Goal: Task Accomplishment & Management: Manage account settings

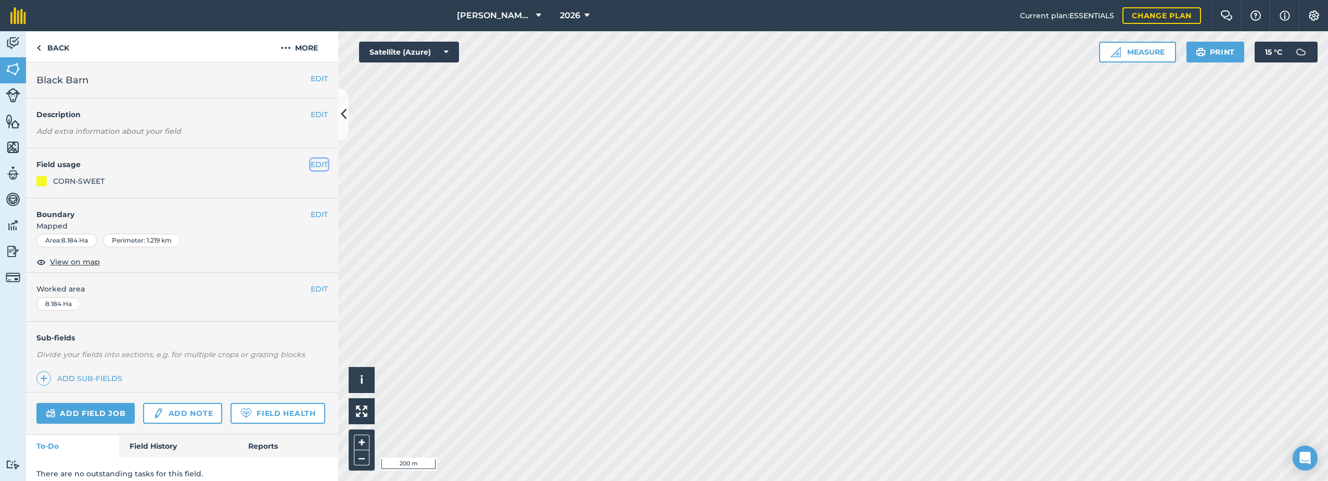
click at [311, 165] on button "EDIT" at bounding box center [319, 164] width 17 height 11
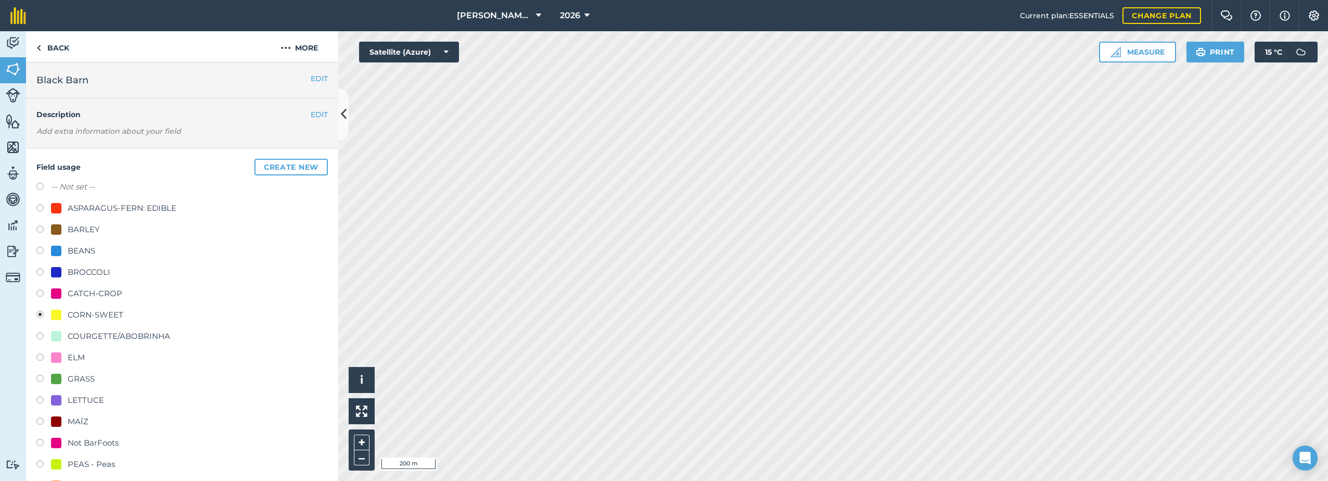
click at [67, 187] on label "-- Not set --" at bounding box center [73, 187] width 44 height 12
radio input "true"
radio input "false"
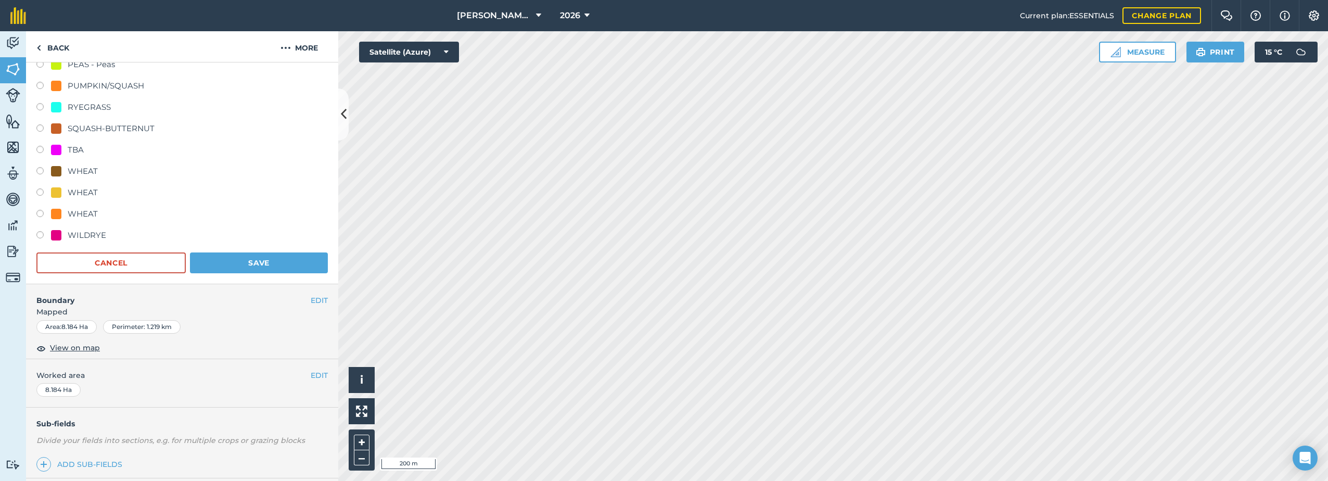
scroll to position [416, 0]
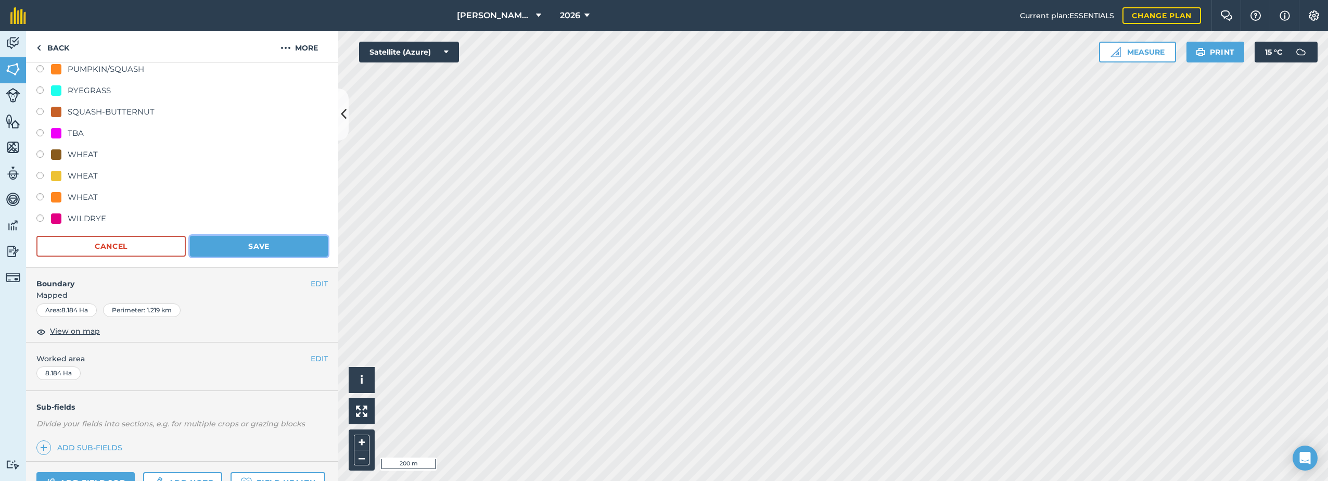
click at [265, 249] on button "Save" at bounding box center [259, 246] width 138 height 21
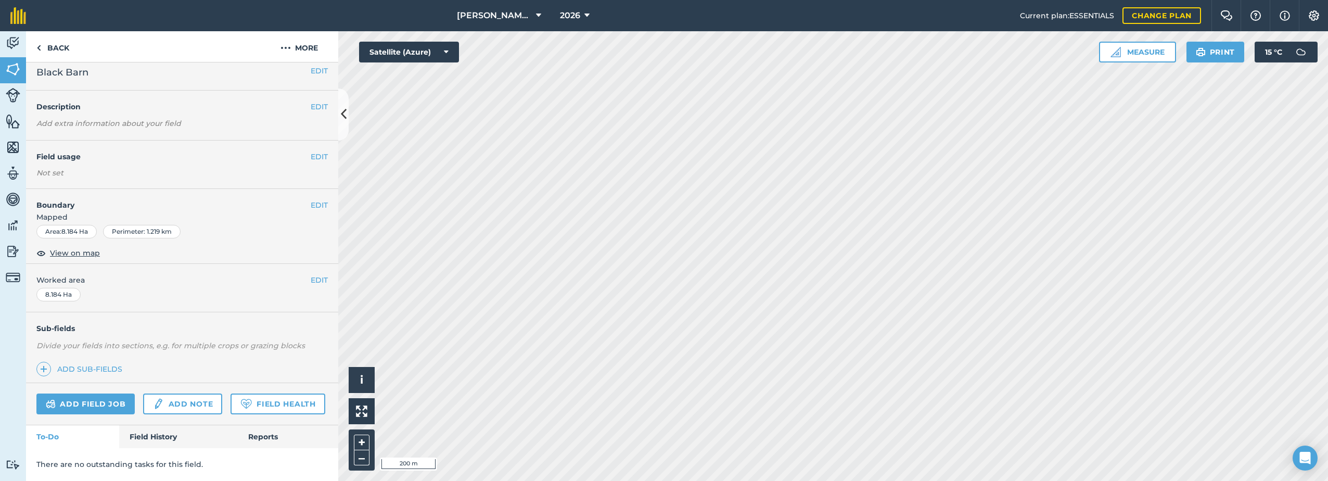
scroll to position [37, 0]
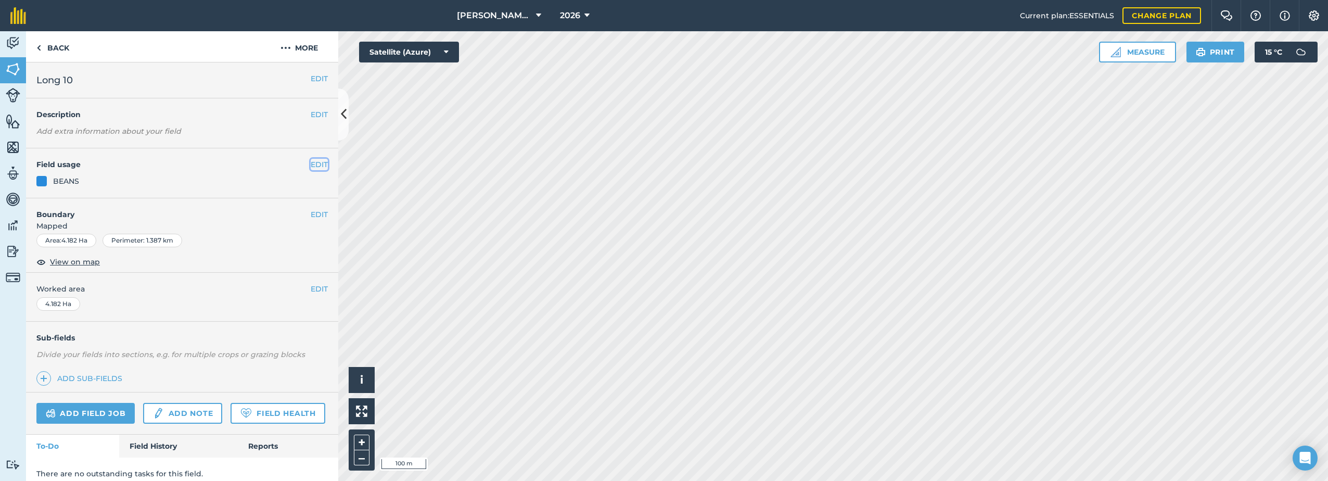
click at [314, 161] on button "EDIT" at bounding box center [319, 164] width 17 height 11
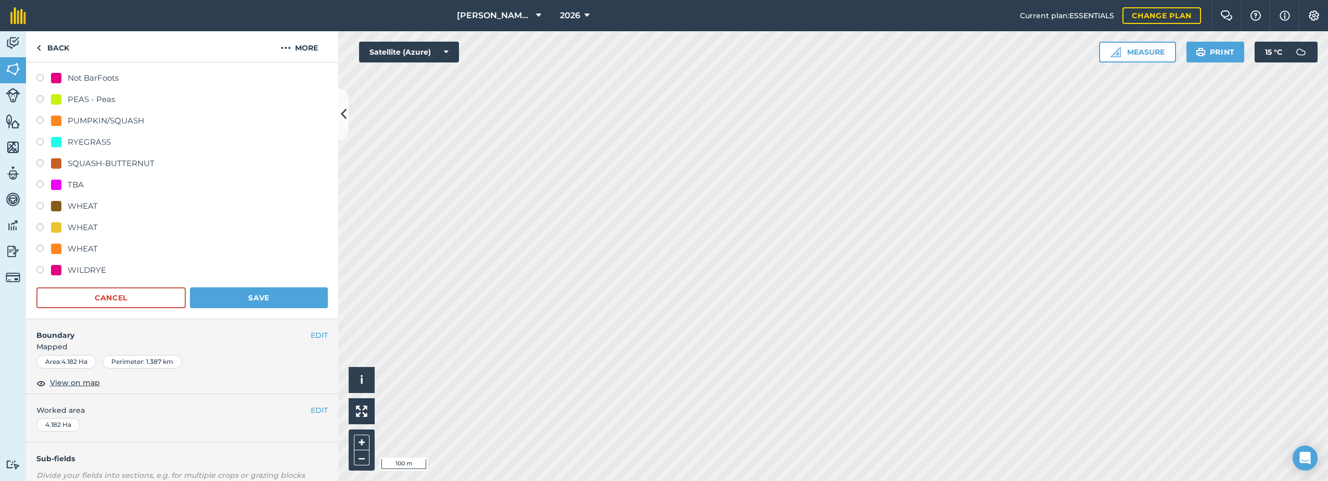
scroll to position [364, 0]
click at [76, 208] on div "WHEAT" at bounding box center [83, 206] width 30 height 12
radio input "true"
radio input "false"
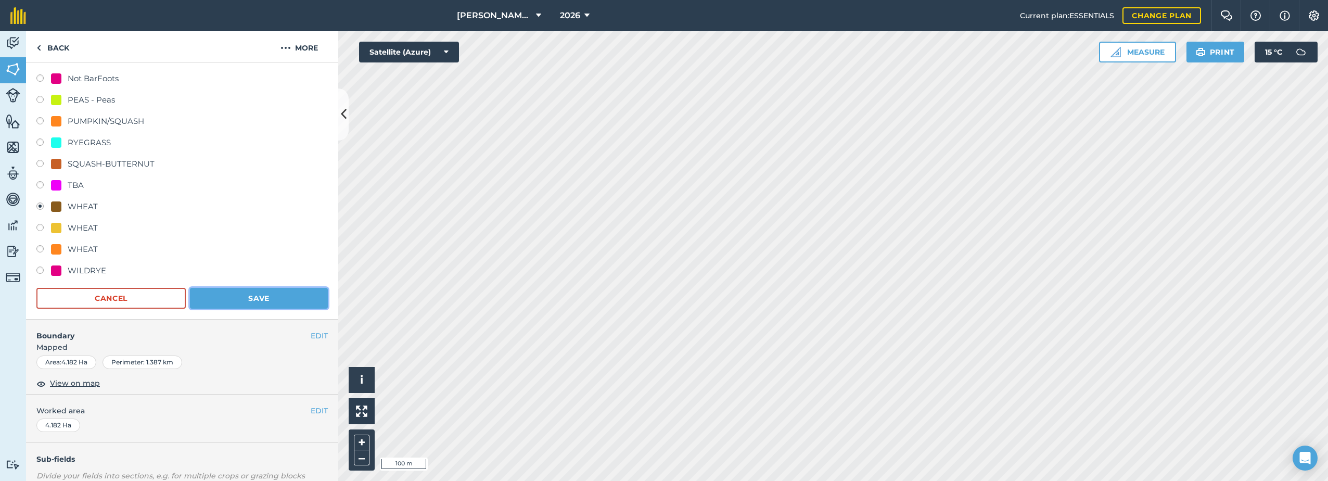
click at [278, 296] on button "Save" at bounding box center [259, 298] width 138 height 21
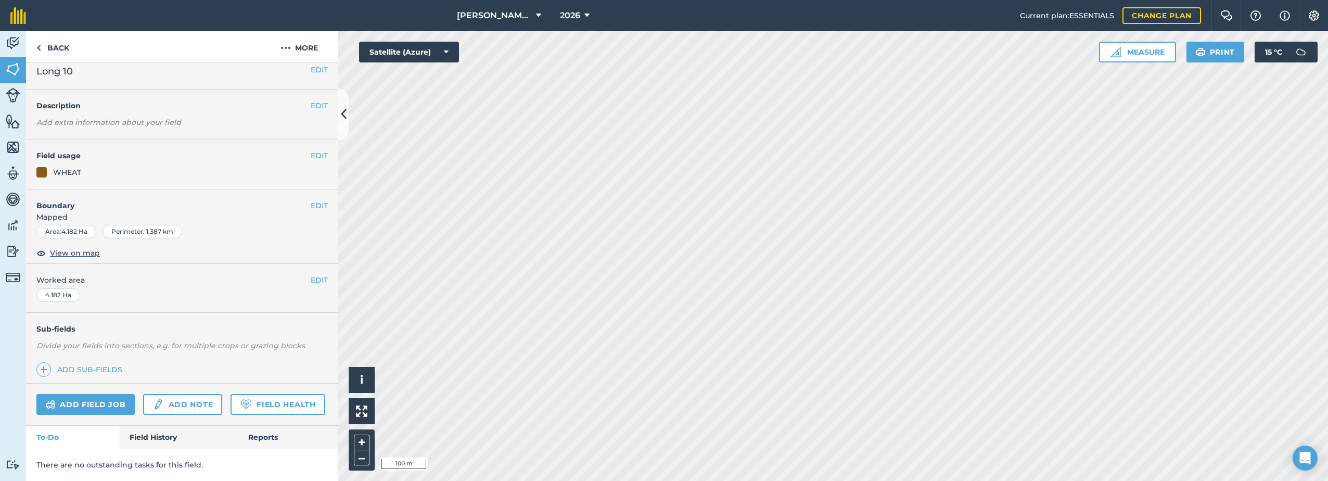
scroll to position [38, 0]
click at [311, 150] on button "EDIT" at bounding box center [319, 155] width 17 height 11
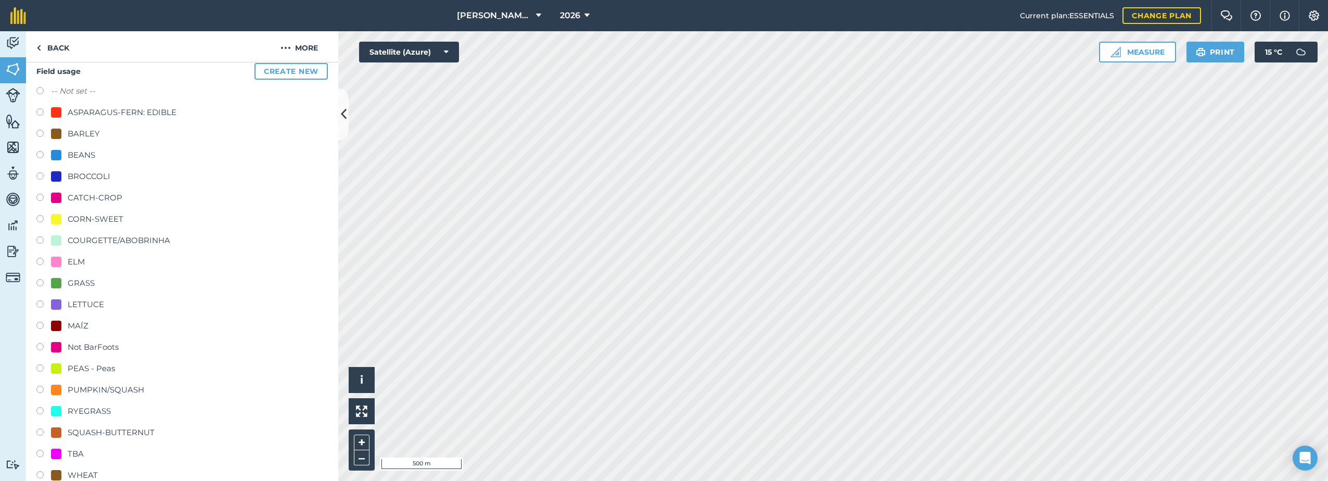
scroll to position [350, 0]
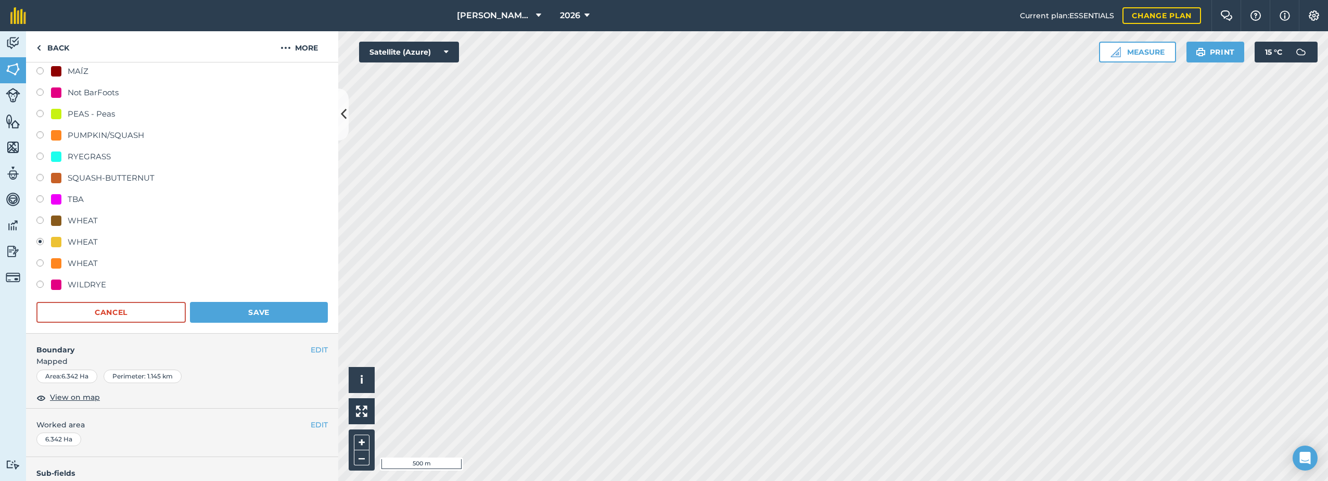
click at [82, 219] on div "WHEAT" at bounding box center [83, 220] width 30 height 12
radio input "true"
radio input "false"
click at [247, 311] on button "Save" at bounding box center [259, 312] width 138 height 21
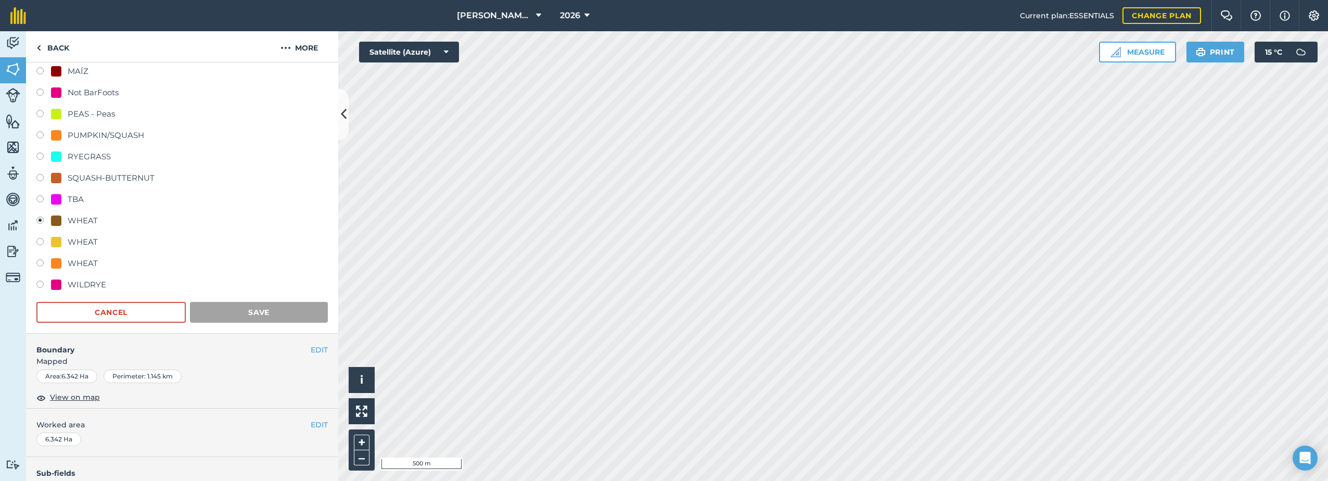
scroll to position [38, 0]
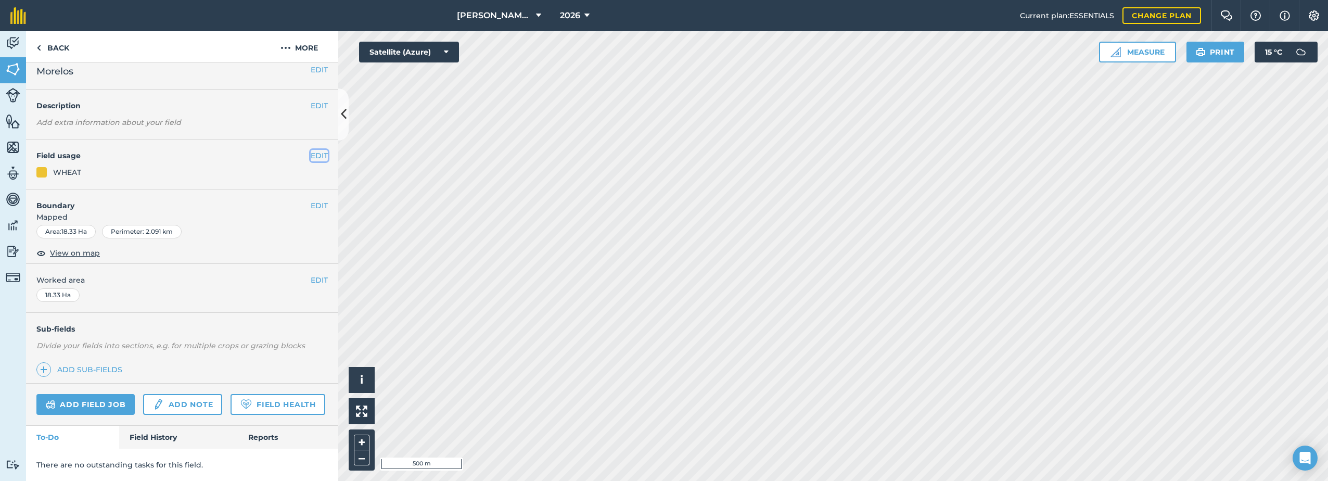
click at [311, 150] on button "EDIT" at bounding box center [319, 155] width 17 height 11
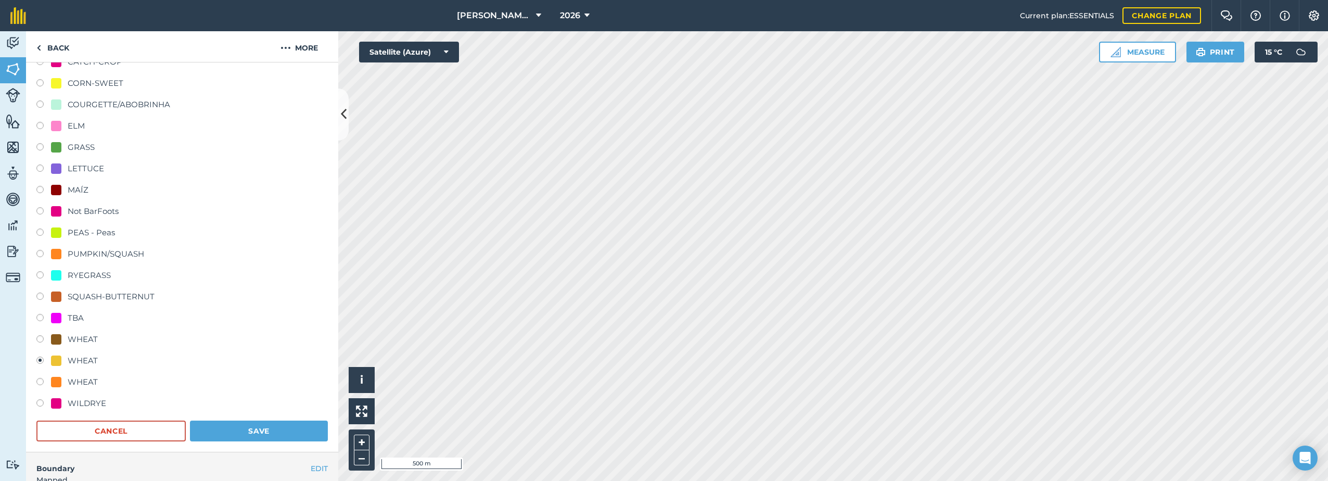
scroll to position [246, 0]
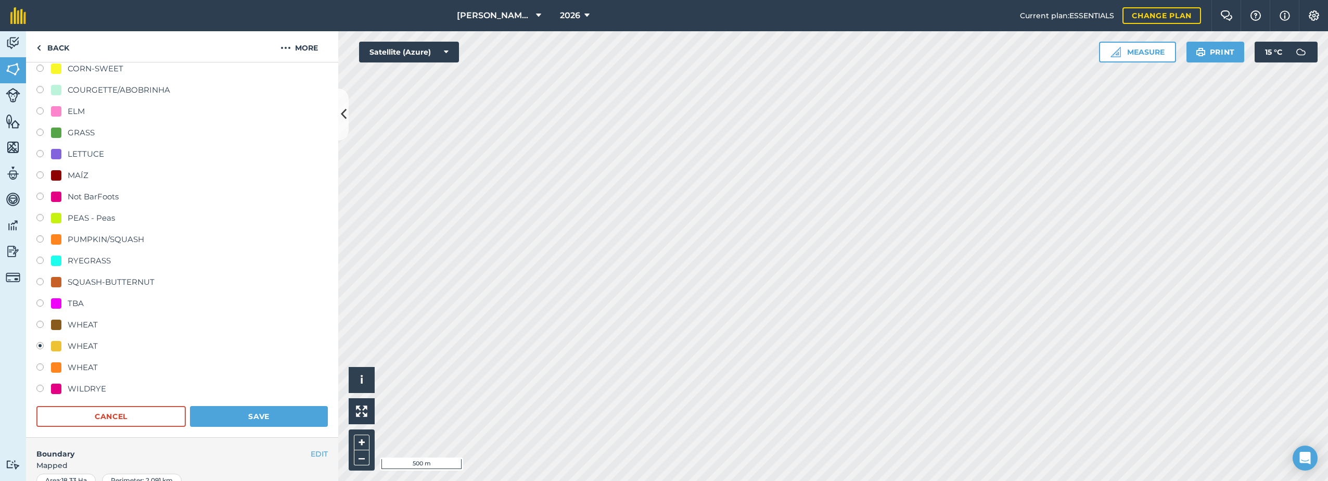
click at [83, 321] on div "WHEAT" at bounding box center [83, 324] width 30 height 12
radio input "true"
radio input "false"
click at [267, 414] on button "Save" at bounding box center [259, 416] width 138 height 21
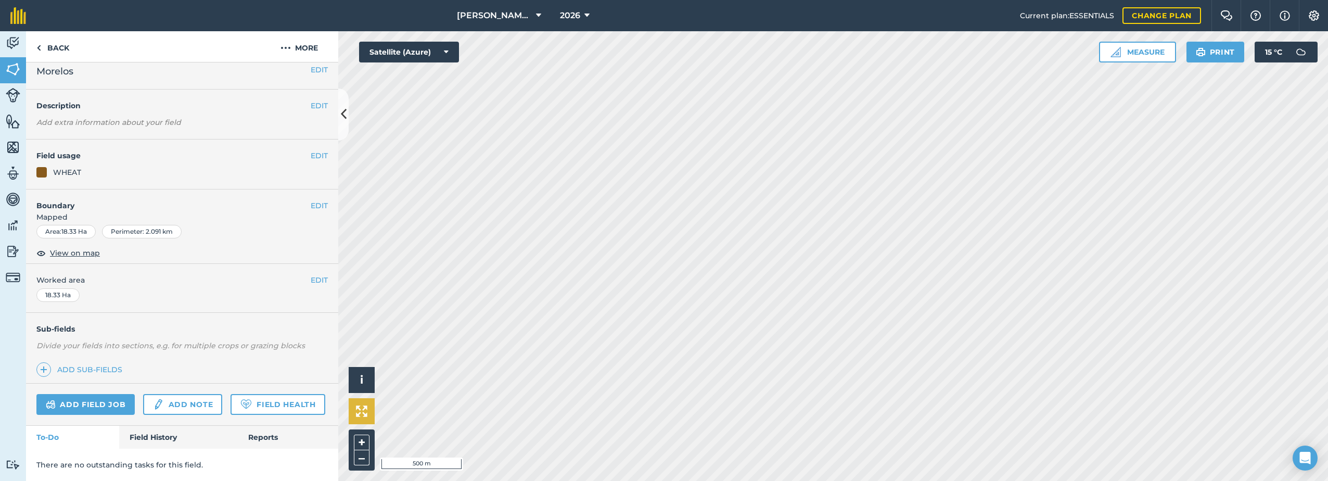
scroll to position [38, 0]
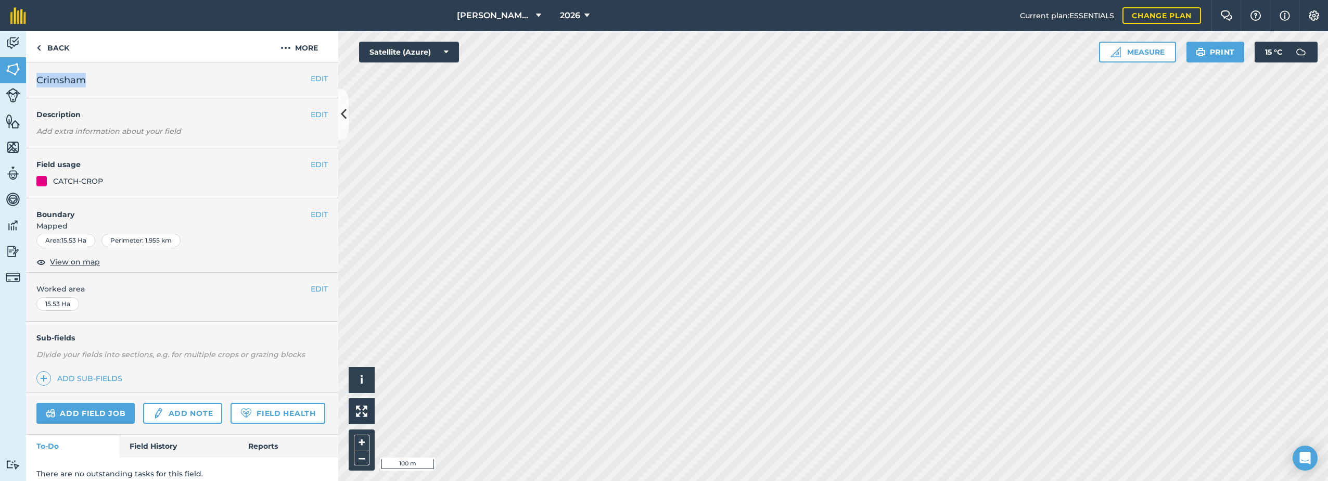
drag, startPoint x: 89, startPoint y: 83, endPoint x: 32, endPoint y: 82, distance: 56.7
click at [32, 82] on div "EDIT Crimsham" at bounding box center [182, 80] width 312 height 36
drag, startPoint x: 32, startPoint y: 82, endPoint x: 57, endPoint y: 85, distance: 24.7
copy span "Crimsham"
click at [299, 45] on button "More" at bounding box center [299, 46] width 78 height 31
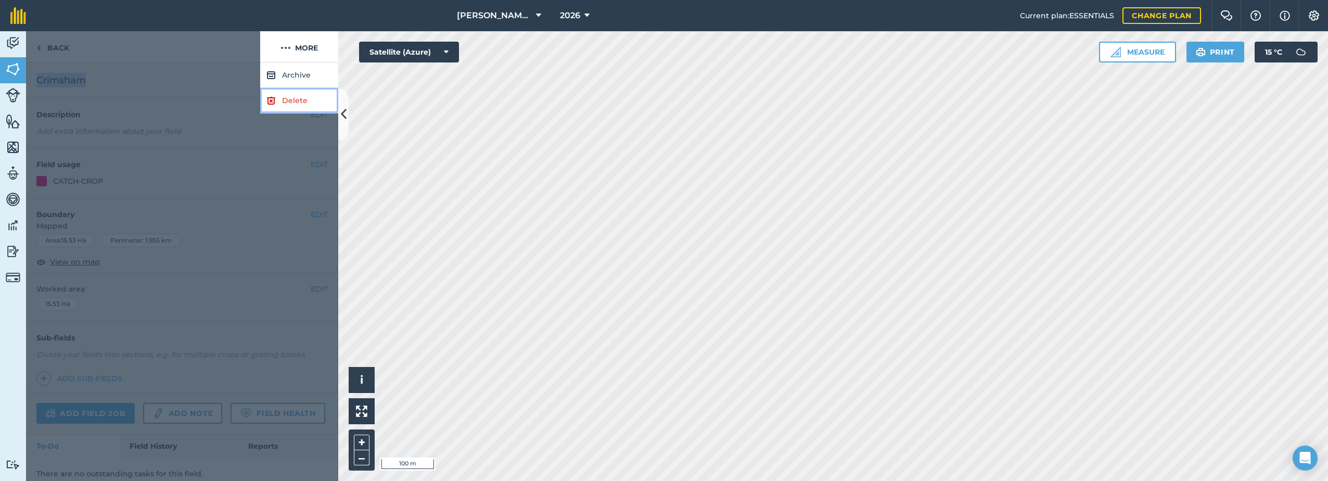
click at [280, 99] on link "Delete" at bounding box center [299, 100] width 78 height 25
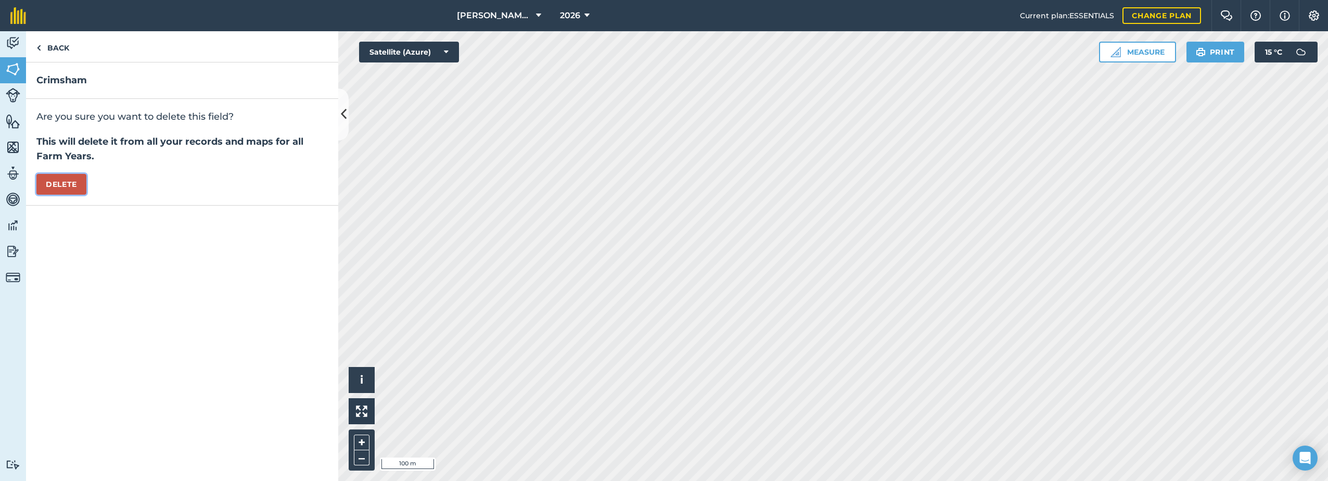
click at [57, 181] on button "Delete" at bounding box center [61, 184] width 50 height 21
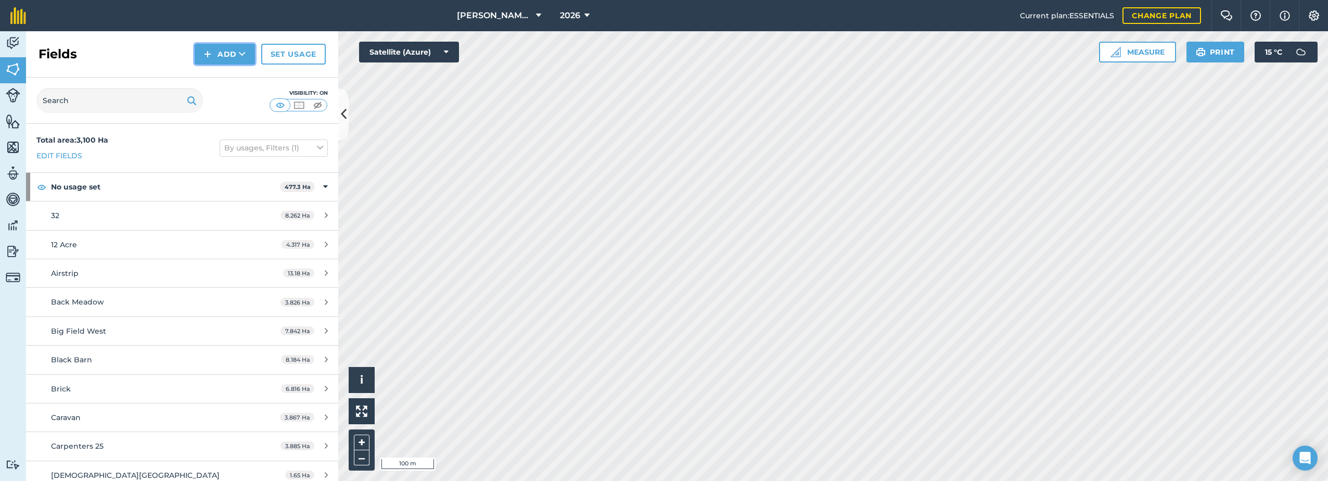
click at [229, 50] on button "Add" at bounding box center [225, 54] width 60 height 21
click at [216, 75] on link "Draw" at bounding box center [224, 77] width 57 height 23
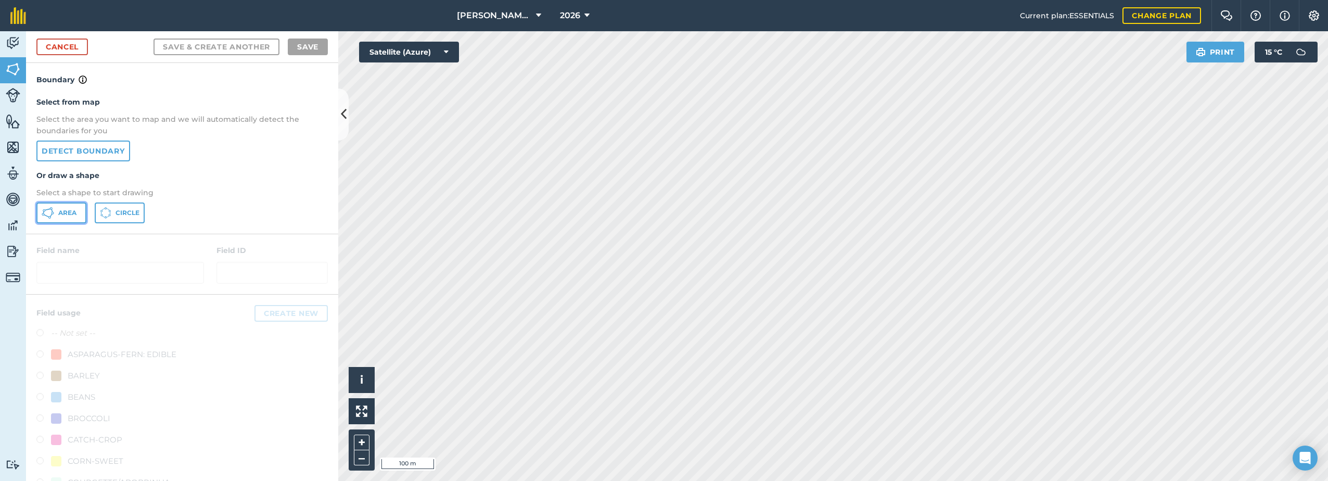
click at [57, 216] on button "Area" at bounding box center [61, 212] width 50 height 21
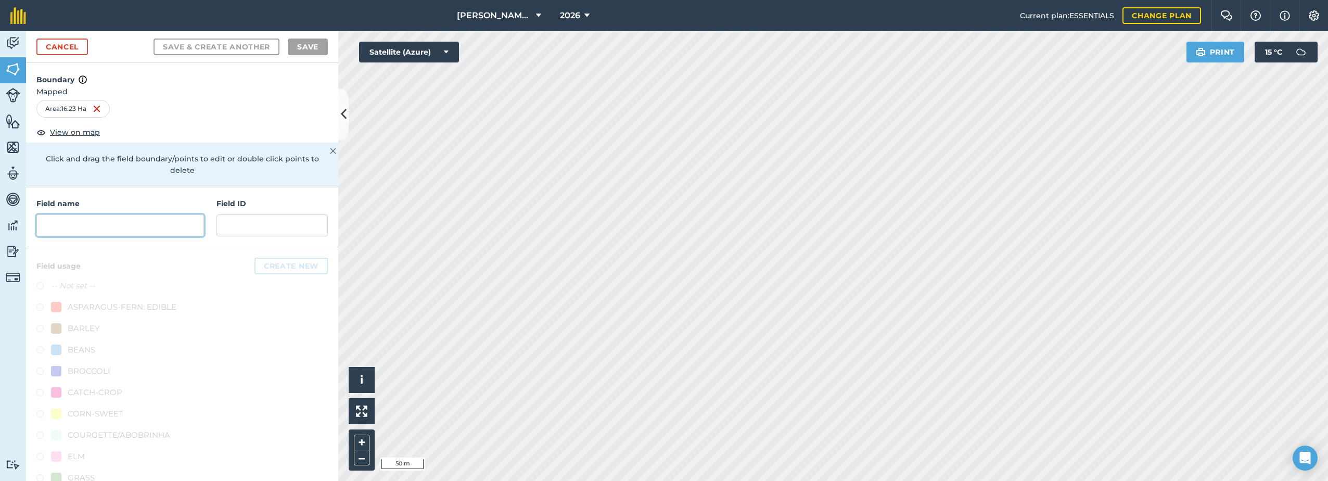
click at [108, 220] on input "text" at bounding box center [120, 225] width 168 height 22
paste input "Crimsham"
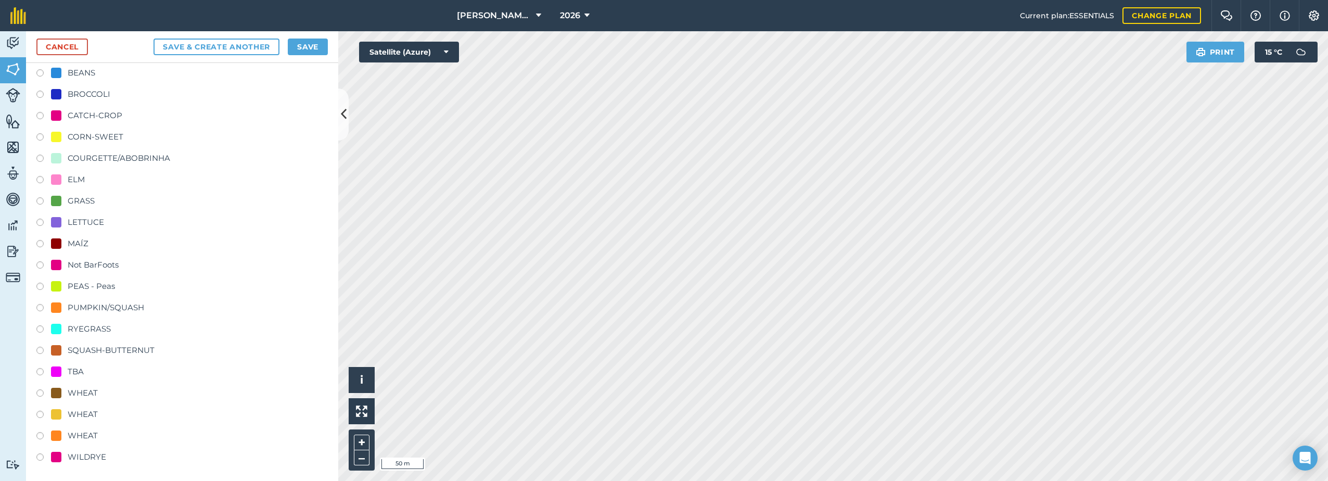
scroll to position [279, 0]
type input "Crimsham"
click at [57, 389] on div at bounding box center [56, 391] width 10 height 10
radio input "true"
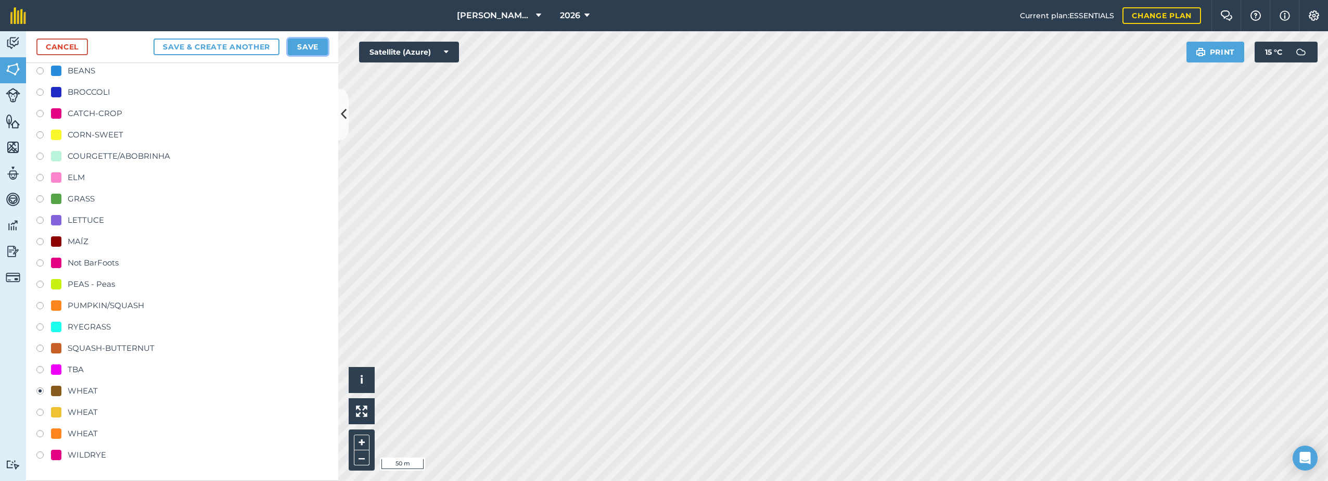
click at [303, 41] on button "Save" at bounding box center [308, 46] width 40 height 17
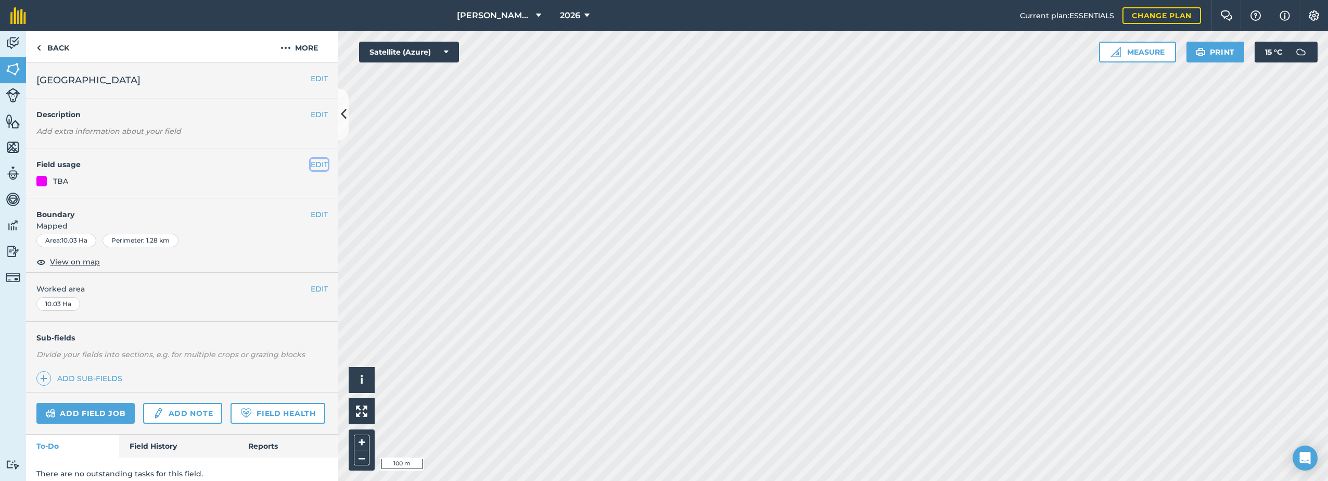
click at [318, 166] on button "EDIT" at bounding box center [319, 164] width 17 height 11
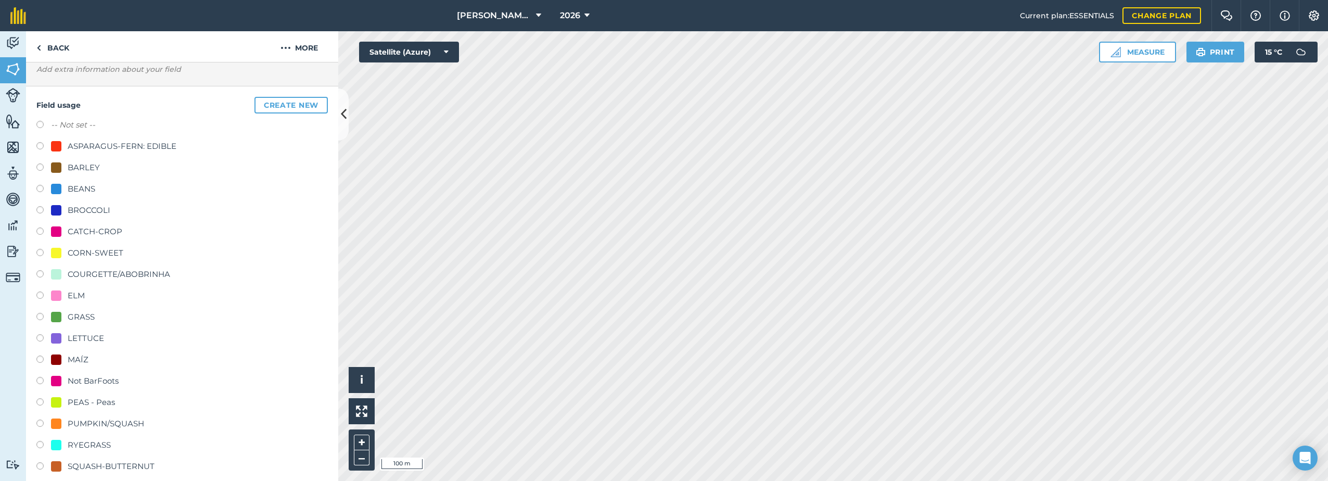
scroll to position [364, 0]
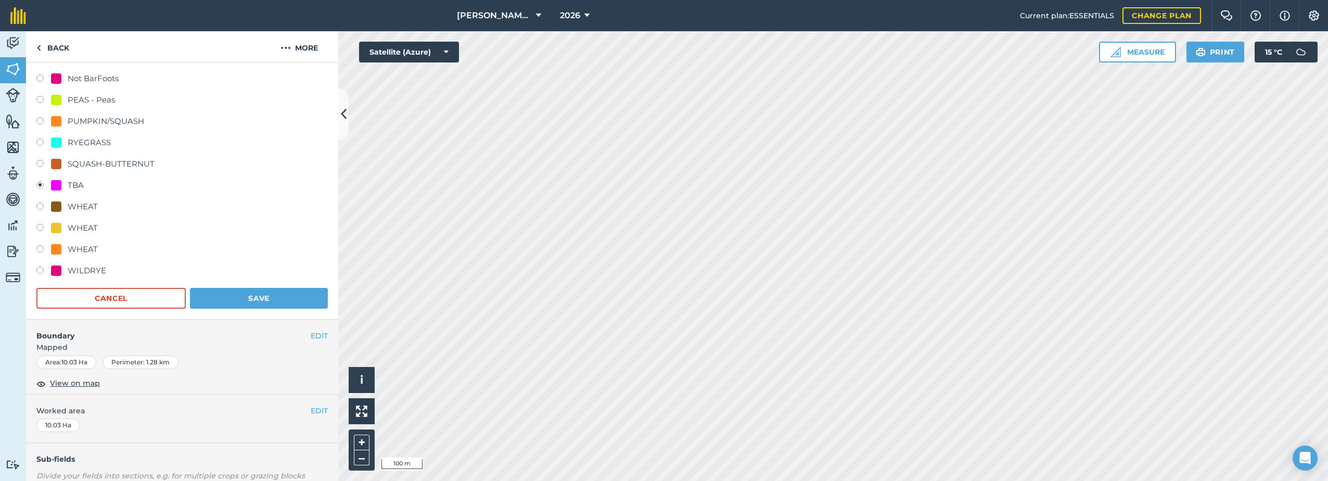
click at [86, 207] on div "WHEAT" at bounding box center [83, 206] width 30 height 12
radio input "true"
radio input "false"
click at [259, 296] on button "Save" at bounding box center [259, 298] width 138 height 21
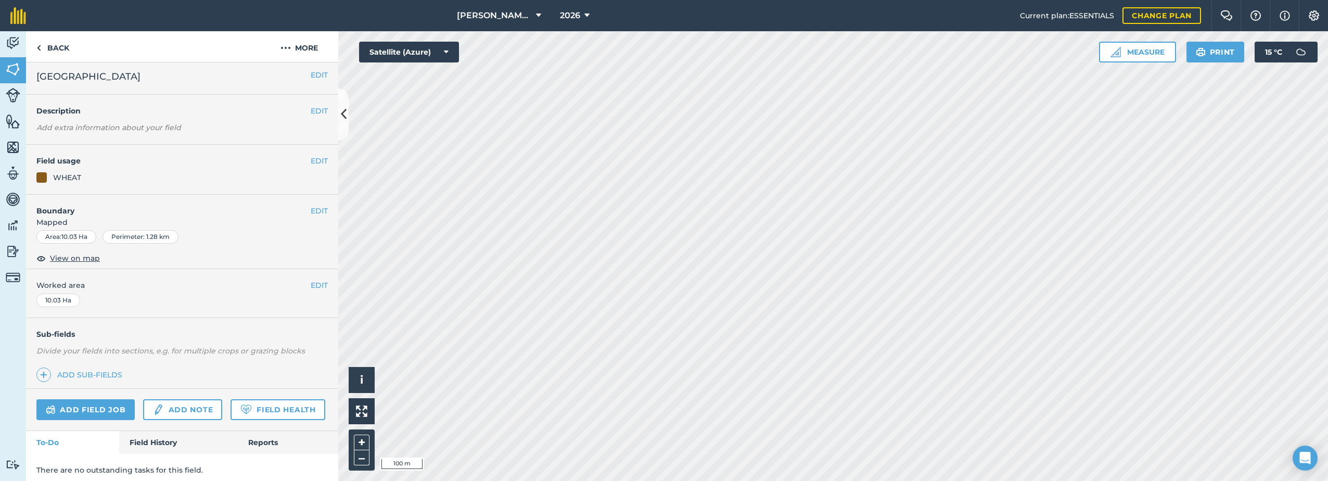
scroll to position [0, 0]
click at [312, 165] on button "EDIT" at bounding box center [319, 164] width 17 height 11
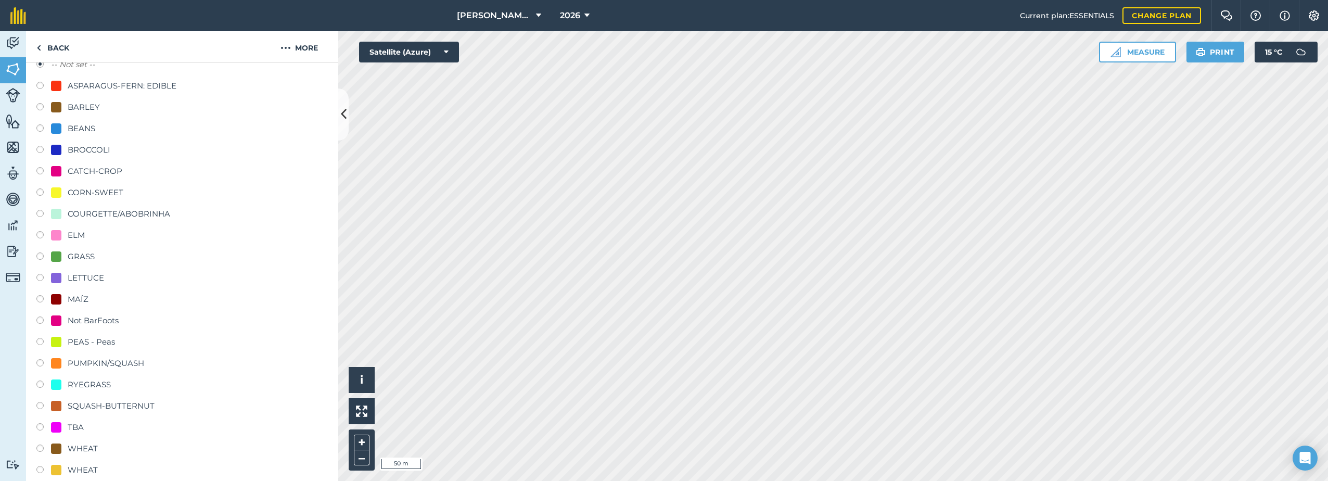
scroll to position [156, 0]
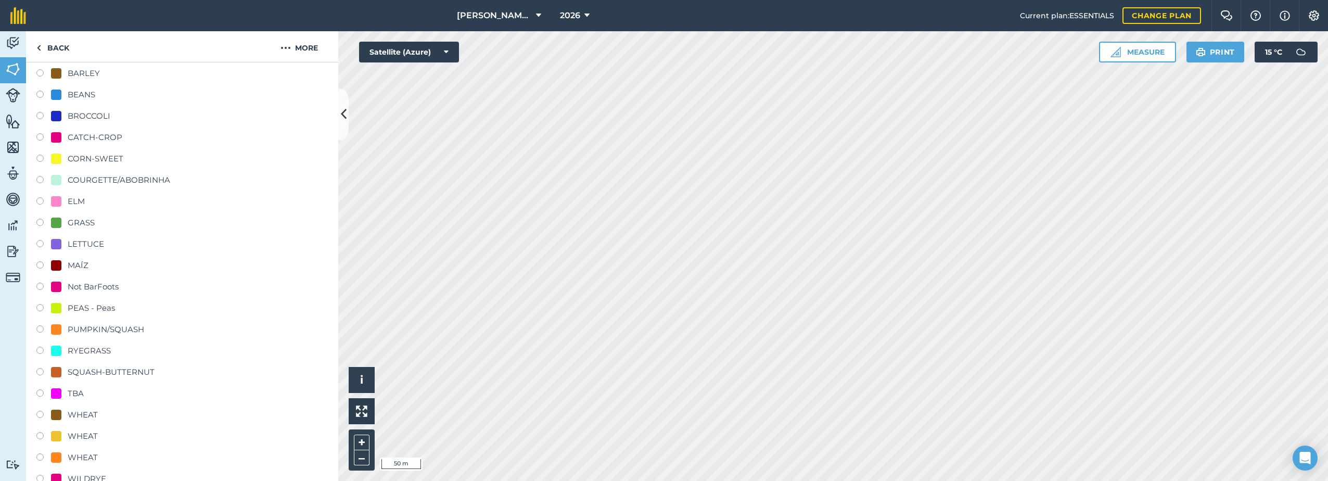
click at [102, 287] on div "Not BarFoots" at bounding box center [93, 286] width 51 height 12
radio input "true"
radio input "false"
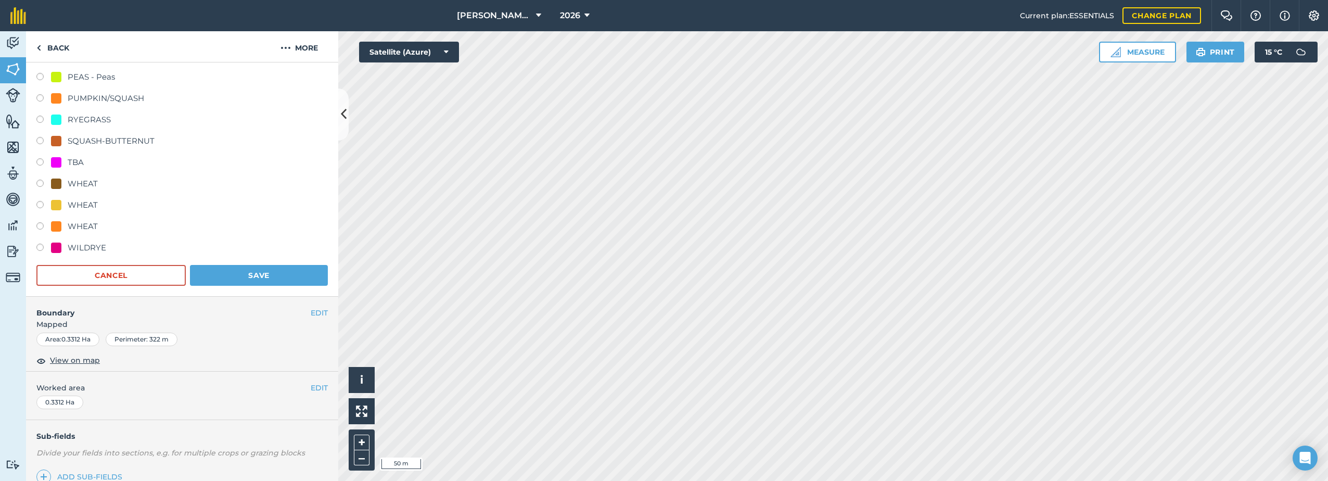
scroll to position [315, 0]
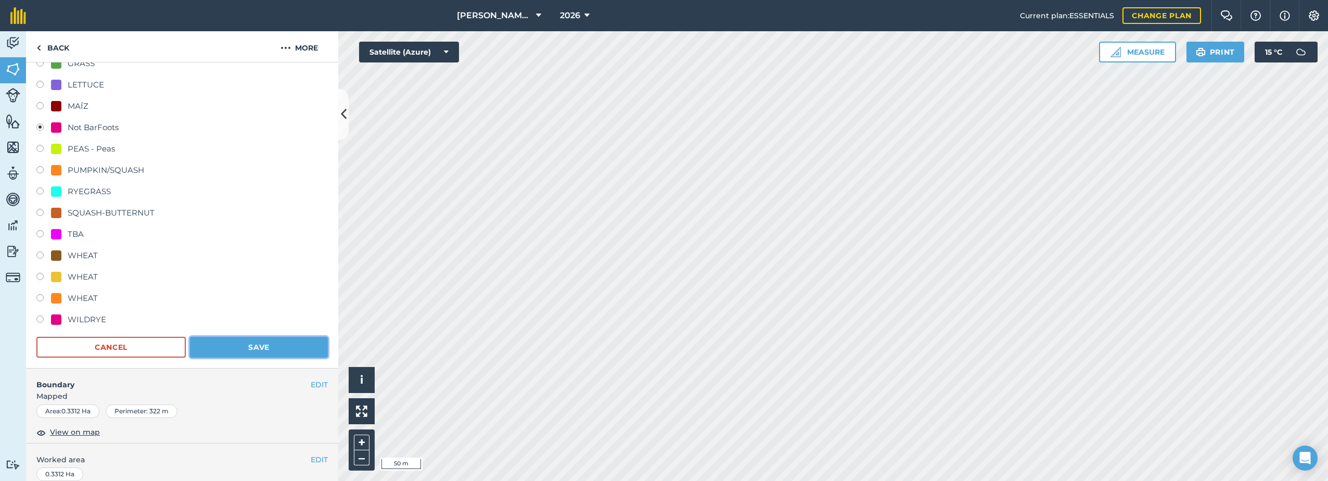
drag, startPoint x: 249, startPoint y: 341, endPoint x: 258, endPoint y: 338, distance: 9.2
click at [249, 341] on button "Save" at bounding box center [259, 347] width 138 height 21
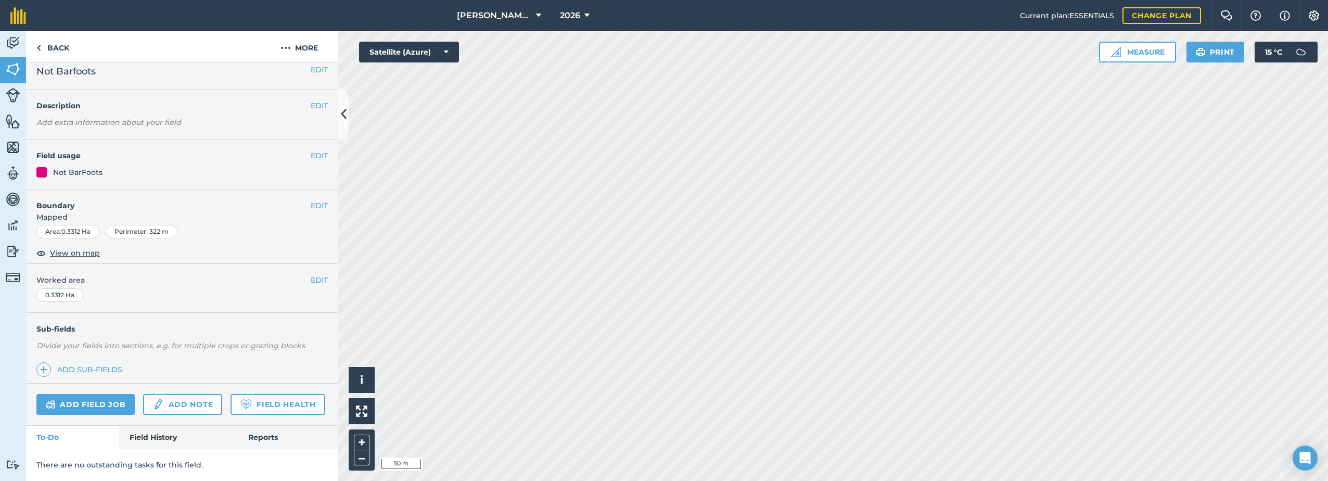
scroll to position [38, 0]
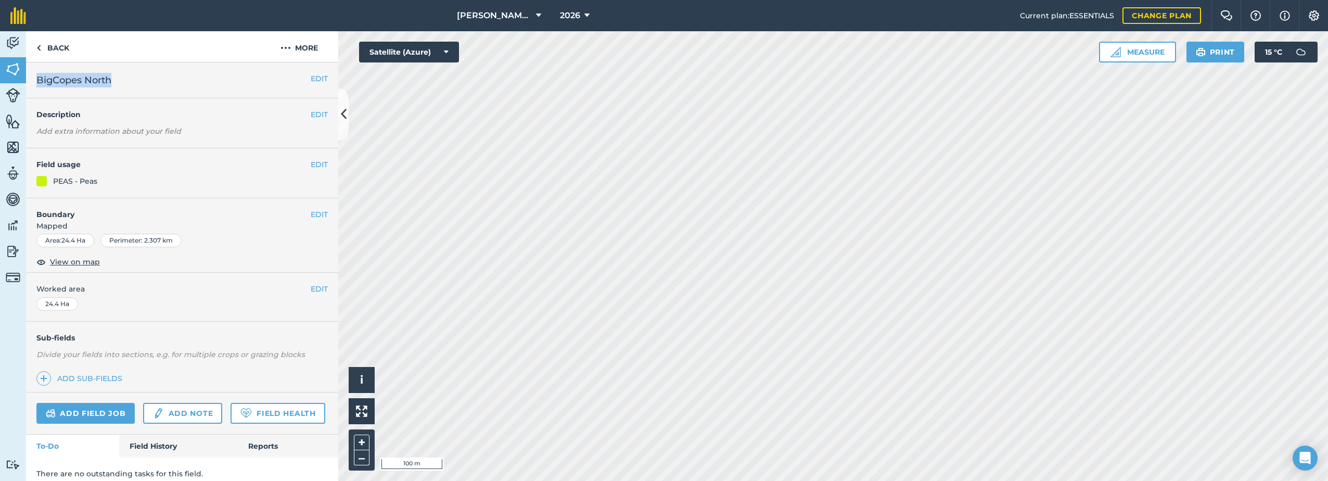
drag, startPoint x: 117, startPoint y: 80, endPoint x: 35, endPoint y: 87, distance: 82.0
click at [35, 87] on div "EDIT BigCopes North" at bounding box center [182, 80] width 312 height 36
drag, startPoint x: 35, startPoint y: 87, endPoint x: 40, endPoint y: 84, distance: 5.4
copy span "BigCopes North"
click at [289, 49] on img at bounding box center [285, 48] width 10 height 12
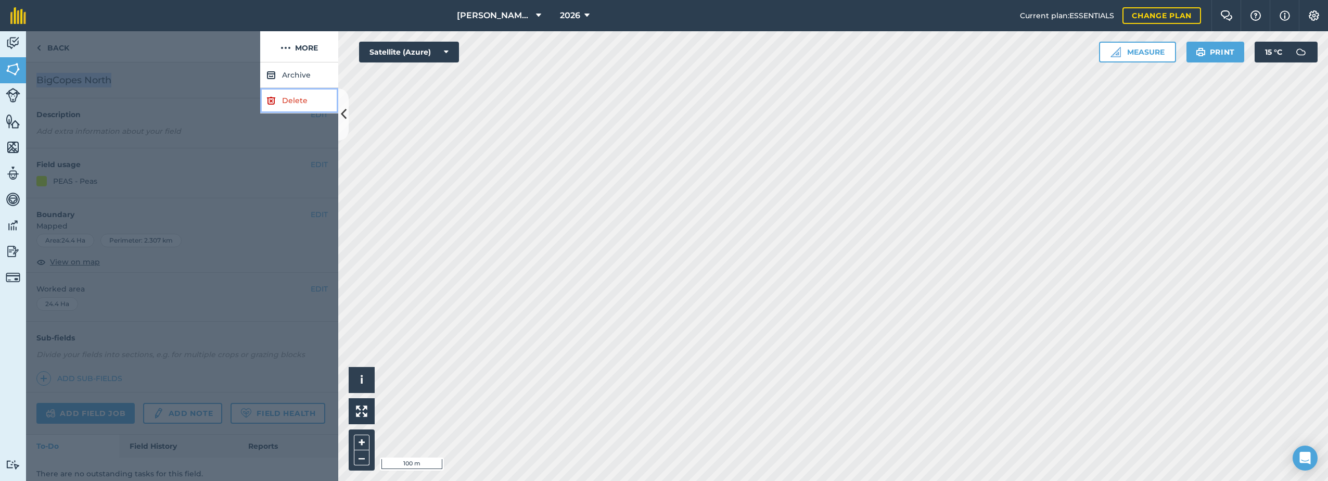
click at [279, 103] on link "Delete" at bounding box center [299, 100] width 78 height 25
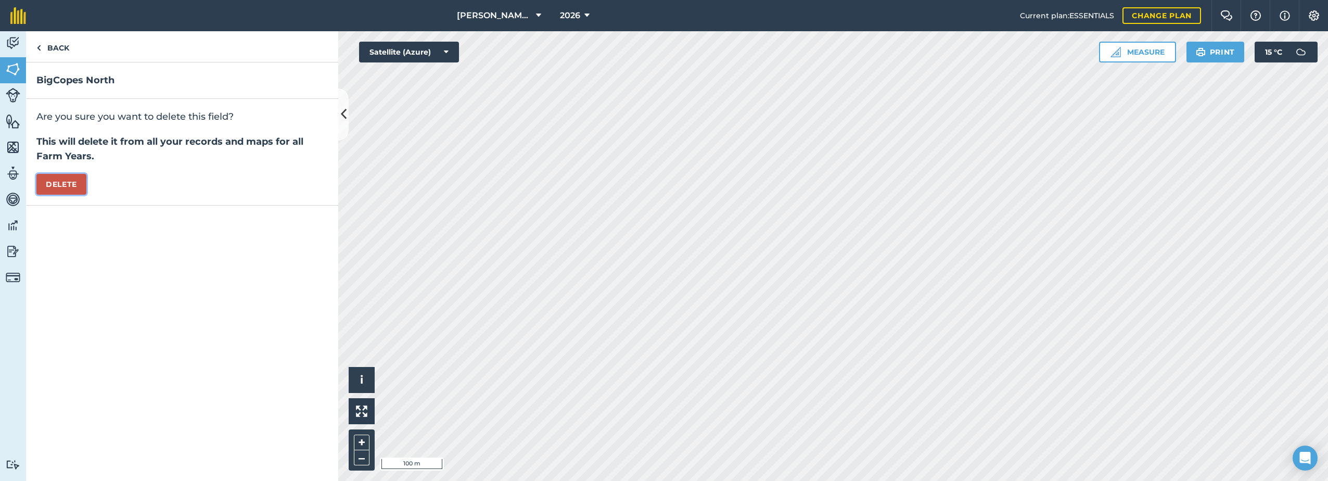
click at [46, 182] on button "Delete" at bounding box center [61, 184] width 50 height 21
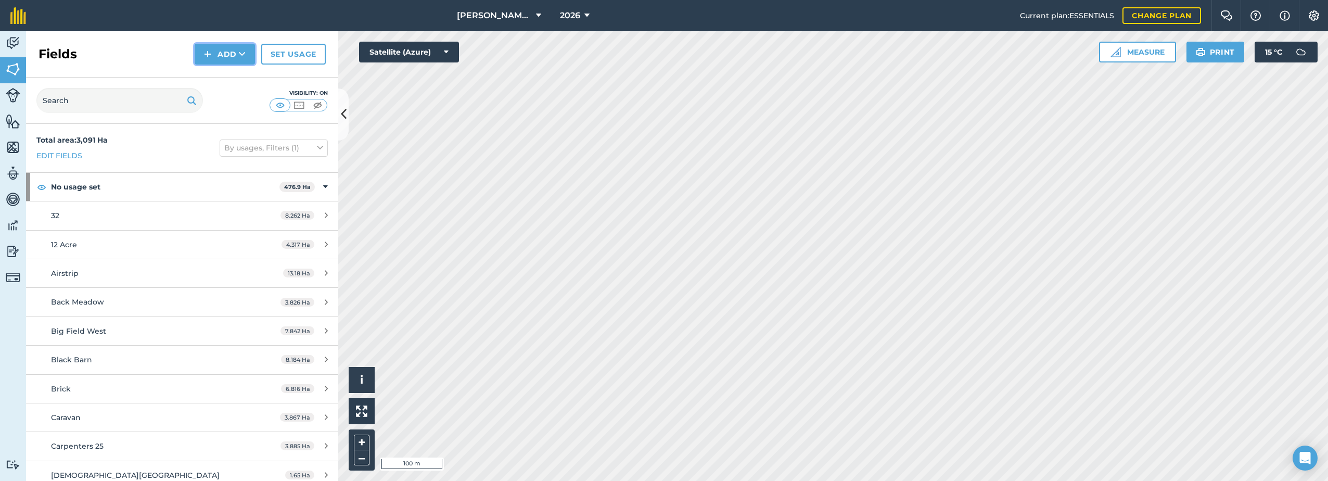
click at [209, 52] on img at bounding box center [207, 54] width 7 height 12
click at [217, 78] on link "Draw" at bounding box center [224, 77] width 57 height 23
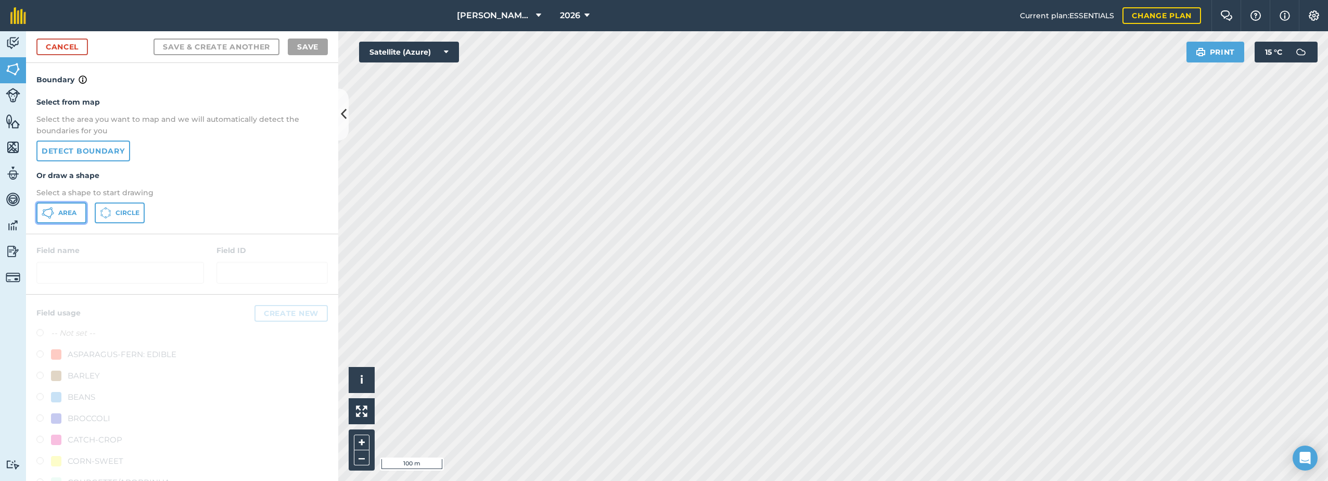
click at [59, 215] on span "Area" at bounding box center [67, 213] width 18 height 8
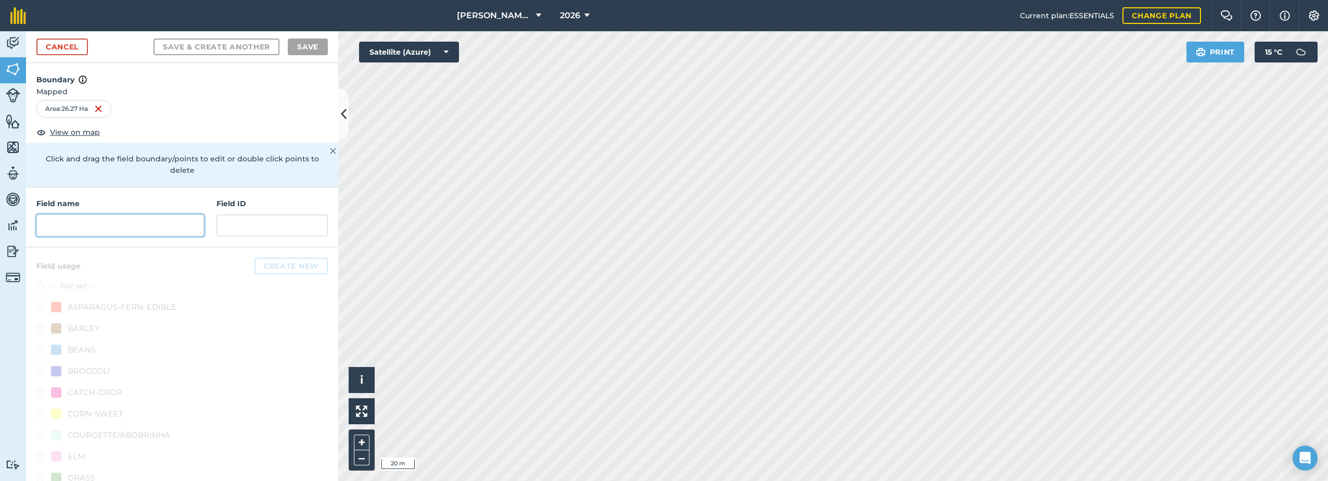
click at [123, 226] on input "text" at bounding box center [120, 225] width 168 height 22
paste input "BigCopes North"
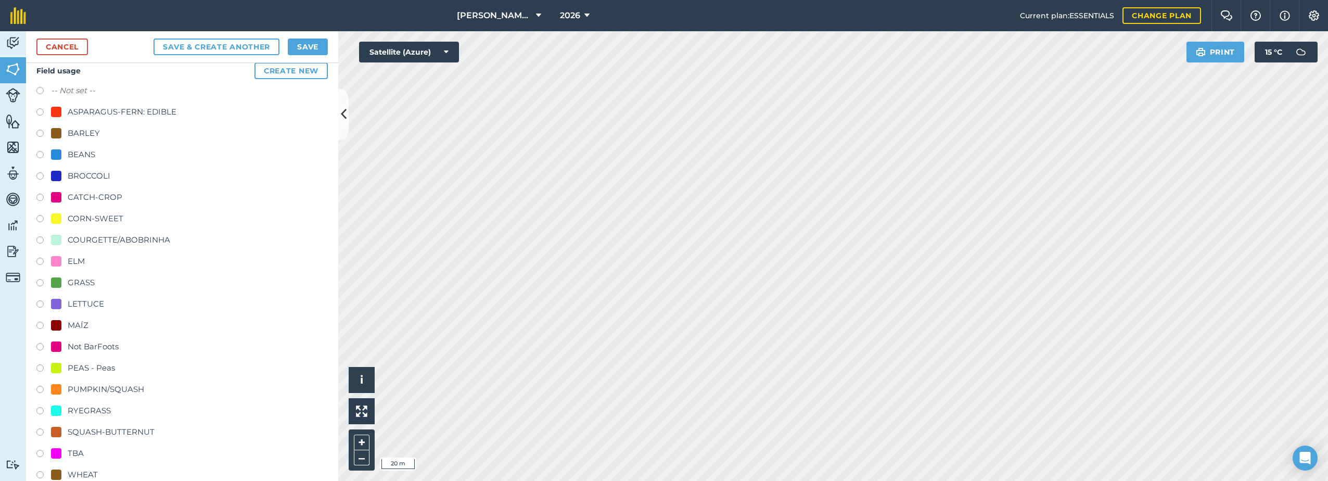
scroll to position [208, 0]
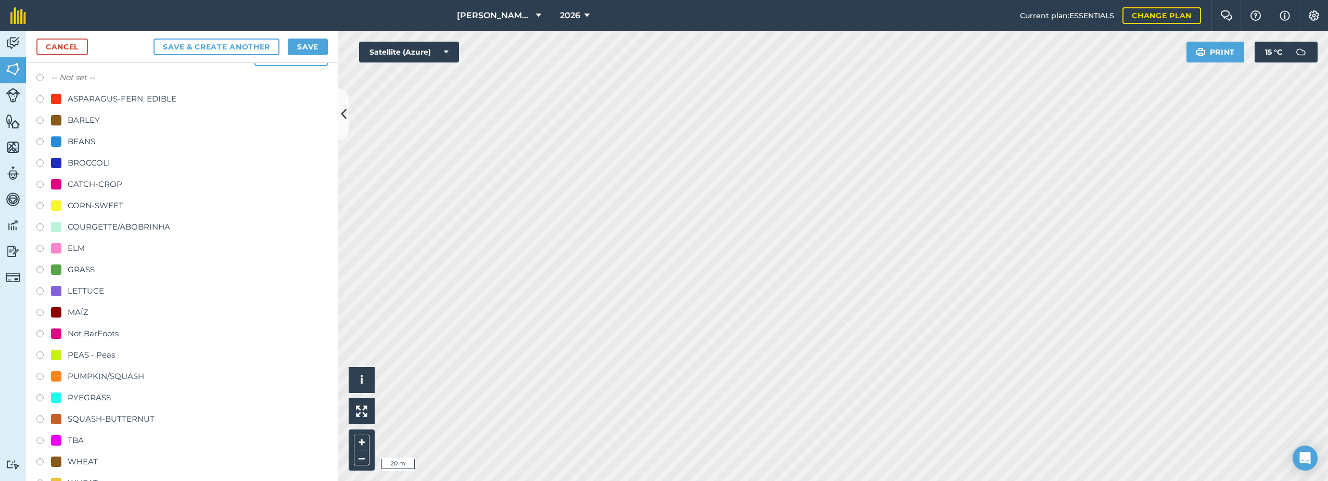
type input "BigCopes North"
click at [86, 355] on div "PEAS - Peas" at bounding box center [91, 355] width 47 height 12
radio input "true"
click at [300, 45] on button "Save" at bounding box center [308, 46] width 40 height 17
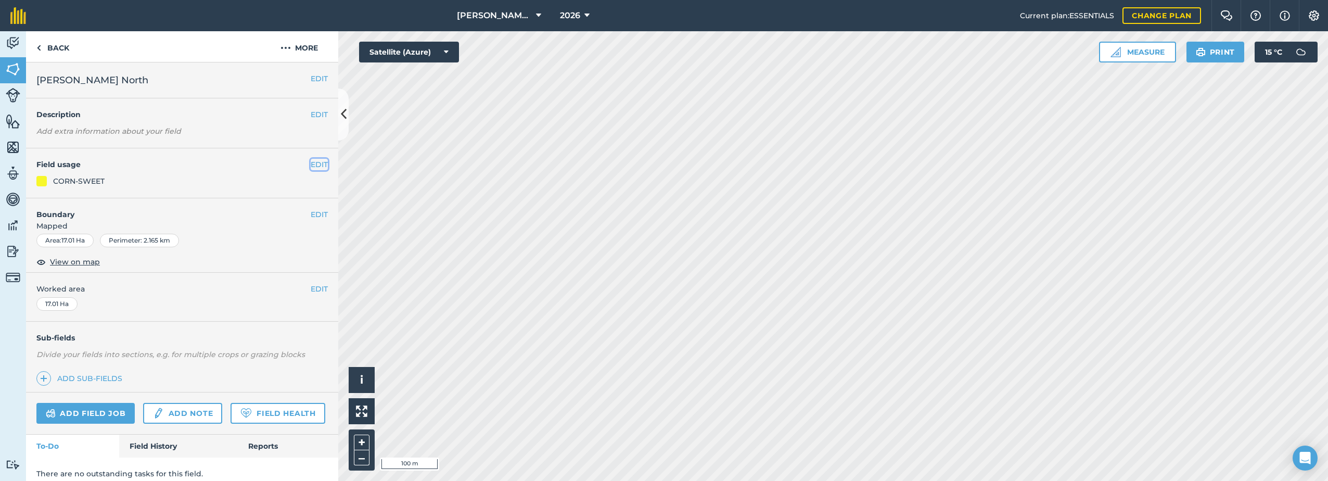
click at [314, 165] on button "EDIT" at bounding box center [319, 164] width 17 height 11
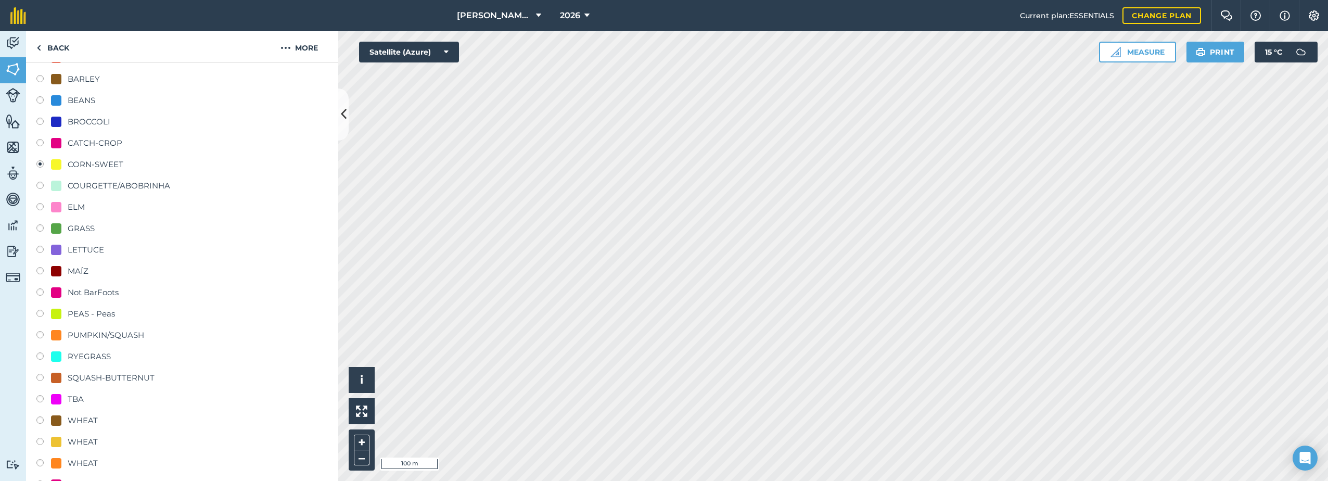
scroll to position [208, 0]
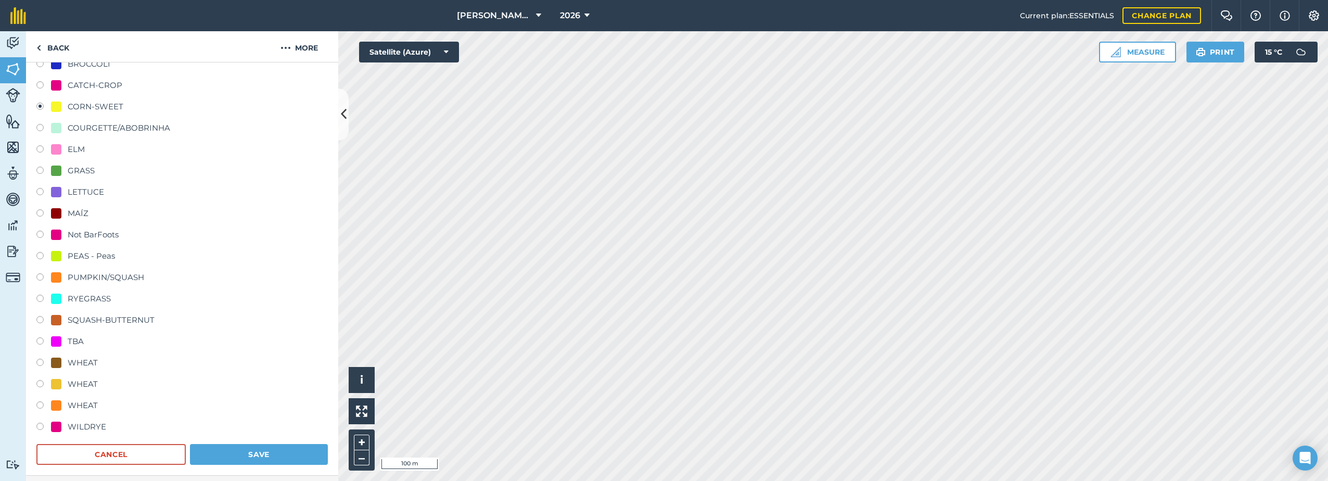
click at [71, 362] on div "WHEAT" at bounding box center [83, 362] width 30 height 12
radio input "true"
radio input "false"
click at [231, 458] on button "Save" at bounding box center [259, 454] width 138 height 21
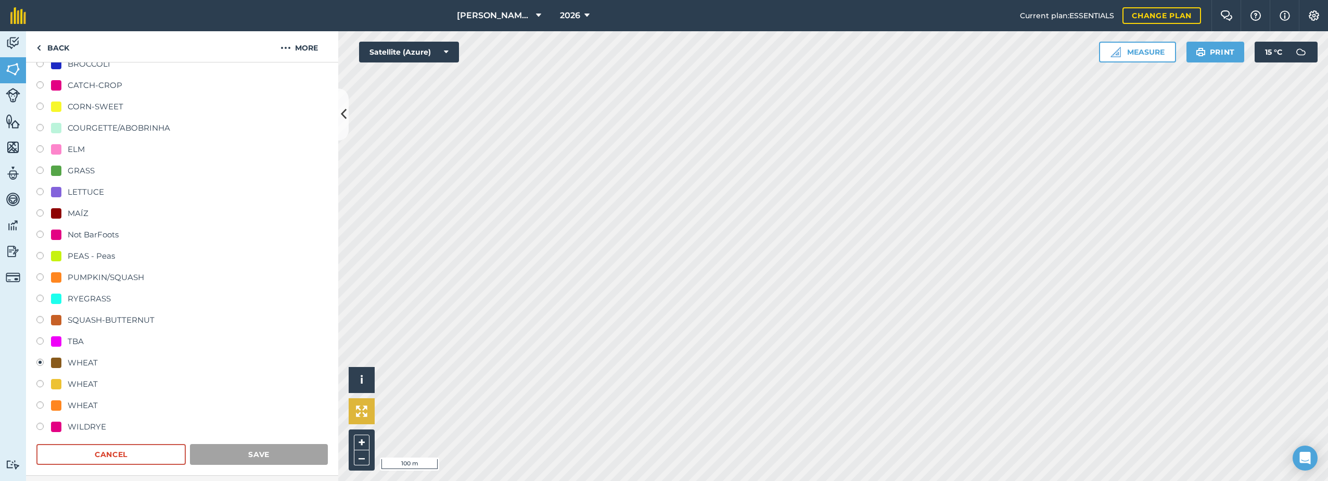
scroll to position [38, 0]
